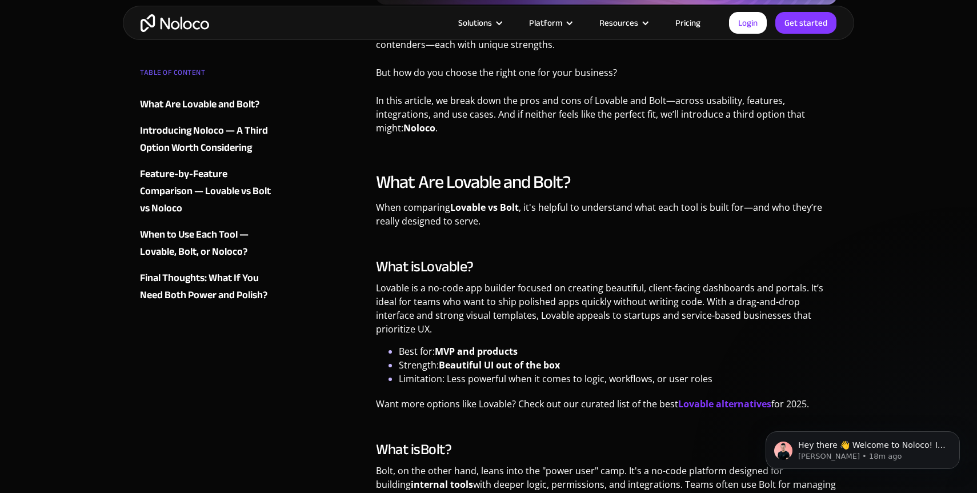
scroll to position [522, 0]
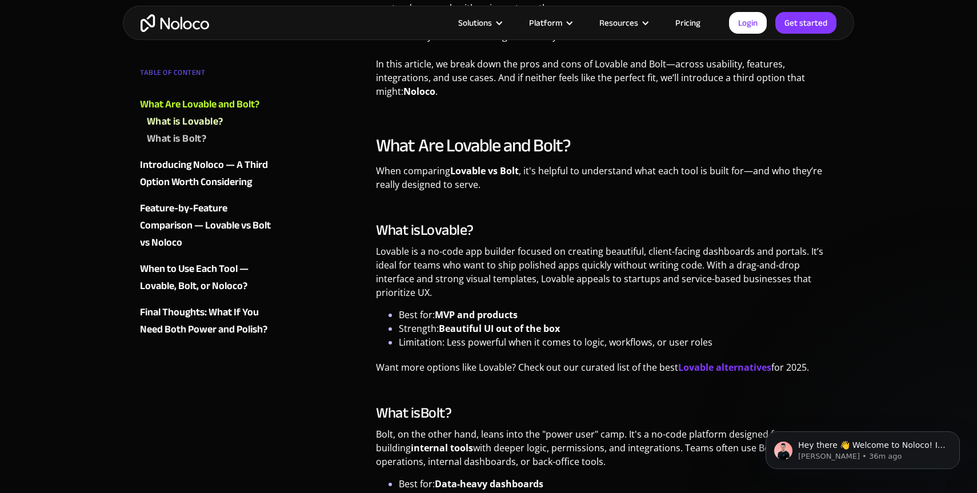
click at [181, 25] on img "home" at bounding box center [175, 23] width 69 height 18
click at [687, 21] on link "Pricing" at bounding box center [688, 22] width 54 height 15
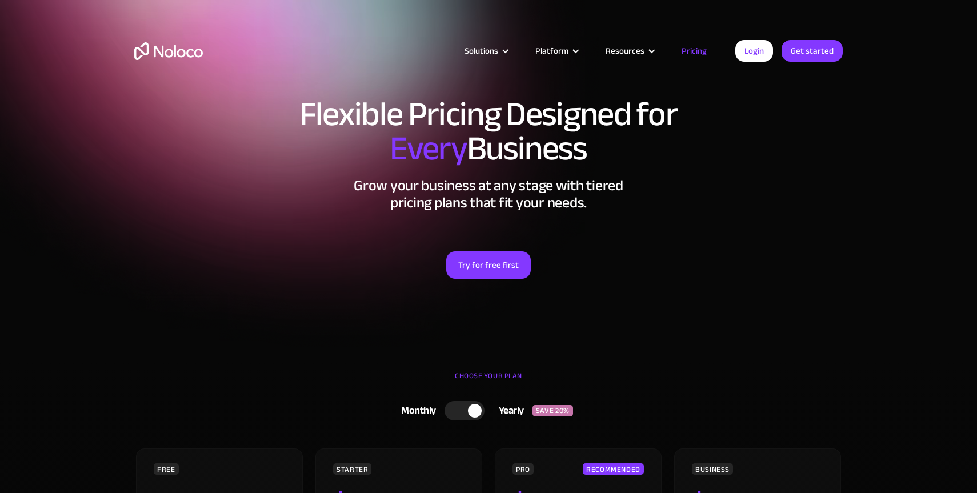
click at [335, 45] on article "Solutions Use Cases Business Types Project Management Keep track of customers, …" at bounding box center [469, 50] width 533 height 15
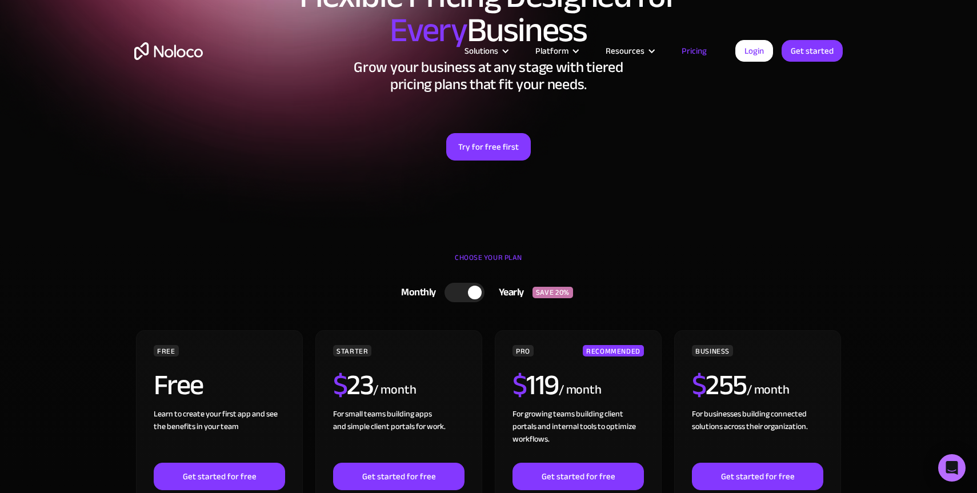
scroll to position [323, 0]
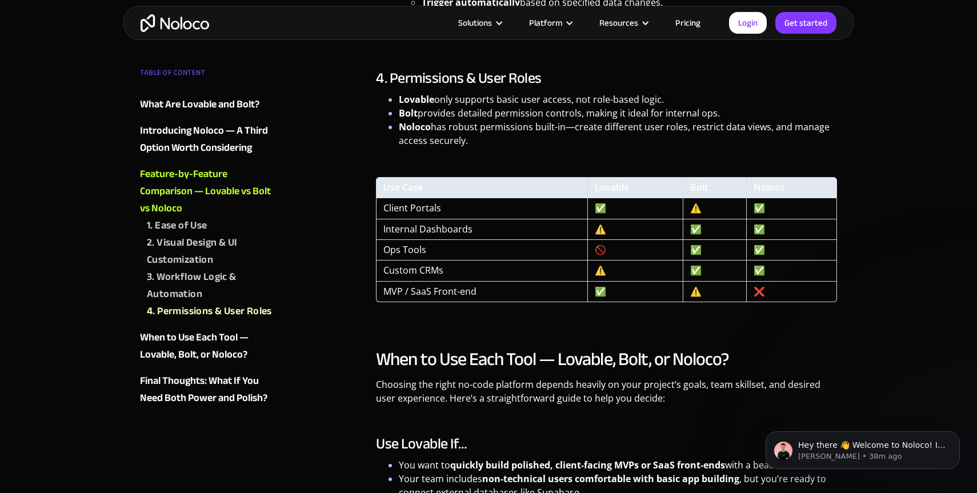
scroll to position [2182, 0]
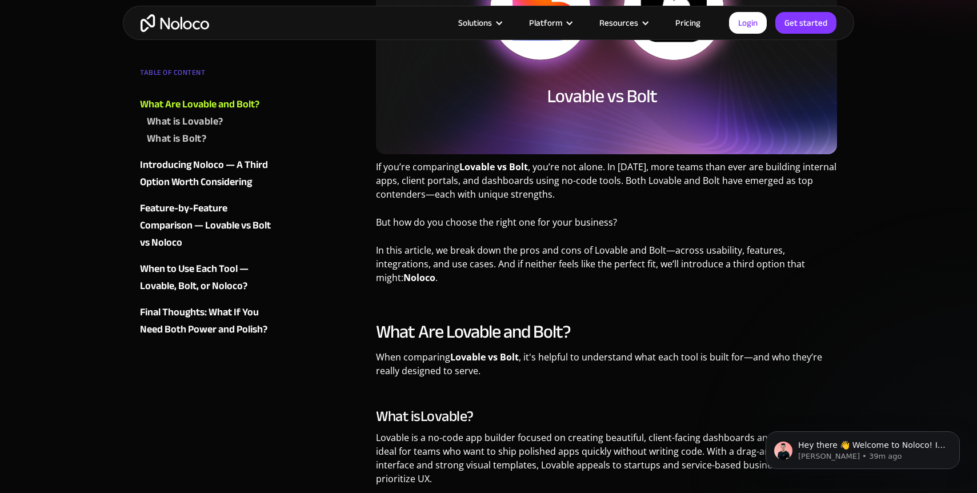
scroll to position [0, 0]
